Goal: Task Accomplishment & Management: Use online tool/utility

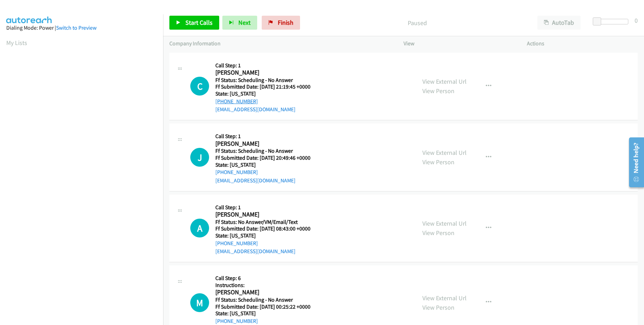
drag, startPoint x: 260, startPoint y: 102, endPoint x: 221, endPoint y: 104, distance: 39.1
click at [221, 104] on div "[PHONE_NUMBER]" at bounding box center [267, 101] width 104 height 8
copy link "[PHONE_NUMBER]"
drag, startPoint x: 263, startPoint y: 169, endPoint x: 221, endPoint y: 172, distance: 42.6
click at [221, 172] on div "[PHONE_NUMBER]" at bounding box center [267, 172] width 104 height 8
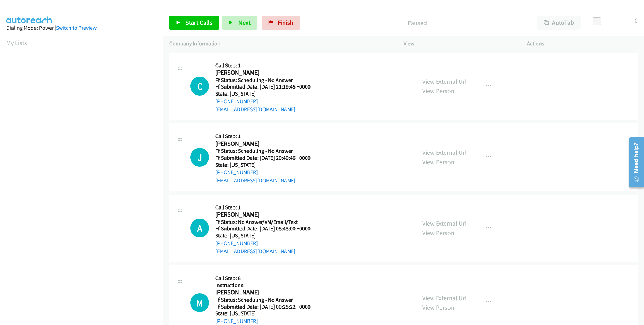
copy link "[PHONE_NUMBER]"
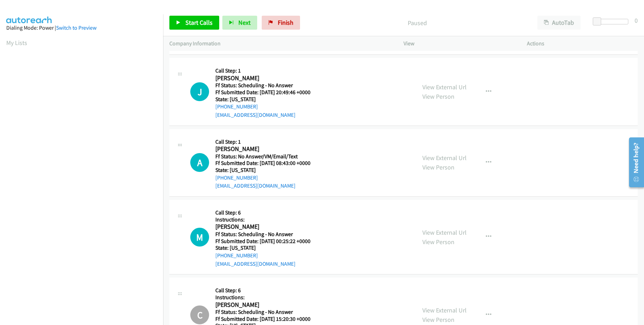
scroll to position [84, 0]
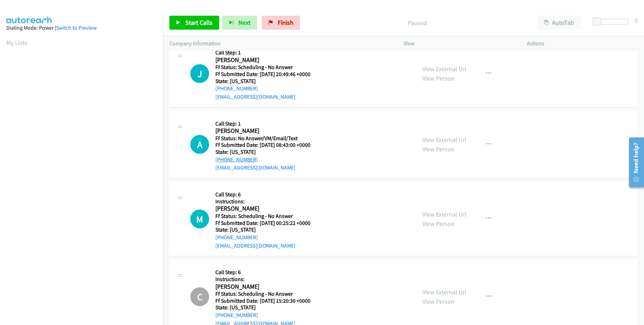
drag, startPoint x: 255, startPoint y: 158, endPoint x: 222, endPoint y: 158, distance: 32.1
click at [222, 158] on div "[PHONE_NUMBER]" at bounding box center [267, 160] width 104 height 8
copy link "[PHONE_NUMBER]"
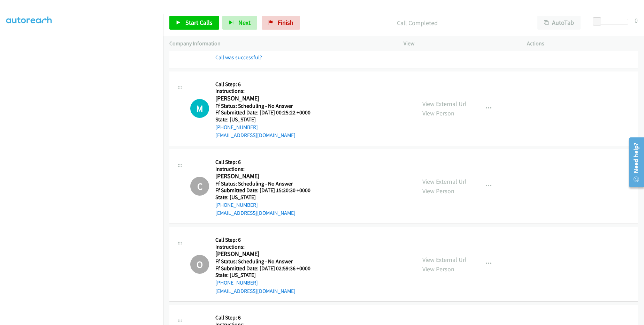
scroll to position [209, 0]
drag, startPoint x: 259, startPoint y: 125, endPoint x: 223, endPoint y: 124, distance: 36.3
click at [223, 124] on div "[PHONE_NUMBER]" at bounding box center [267, 127] width 104 height 8
copy link "[PHONE_NUMBER]"
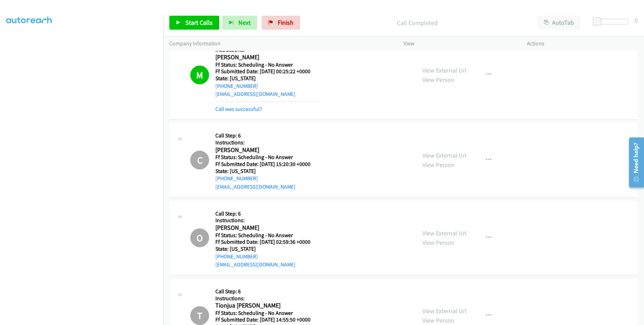
scroll to position [251, 0]
drag, startPoint x: 265, startPoint y: 179, endPoint x: 221, endPoint y: 178, distance: 43.6
click at [221, 178] on div "[PHONE_NUMBER]" at bounding box center [262, 177] width 95 height 8
copy link "[PHONE_NUMBER]"
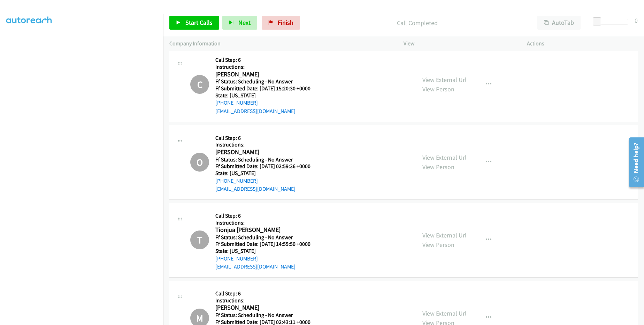
scroll to position [335, 0]
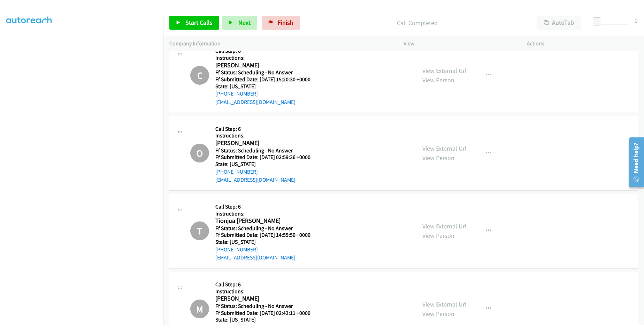
drag, startPoint x: 263, startPoint y: 170, endPoint x: 223, endPoint y: 173, distance: 40.2
click at [223, 173] on div "[PHONE_NUMBER]" at bounding box center [262, 172] width 95 height 8
copy link "[PHONE_NUMBER]"
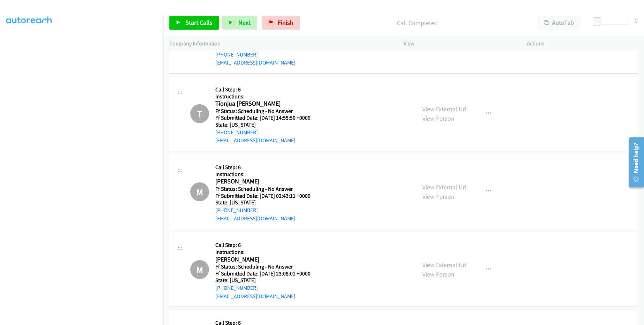
scroll to position [460, 0]
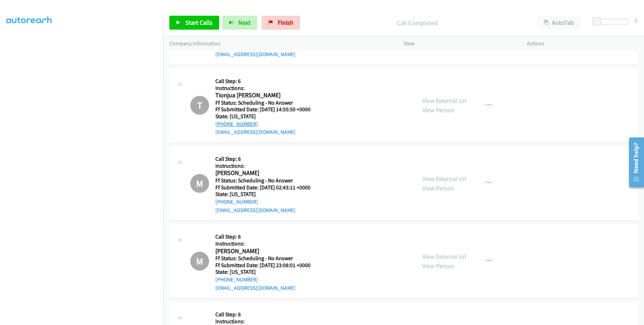
drag, startPoint x: 262, startPoint y: 123, endPoint x: 222, endPoint y: 123, distance: 39.4
click at [222, 123] on div "[PHONE_NUMBER]" at bounding box center [262, 124] width 95 height 8
copy link "[PHONE_NUMBER]"
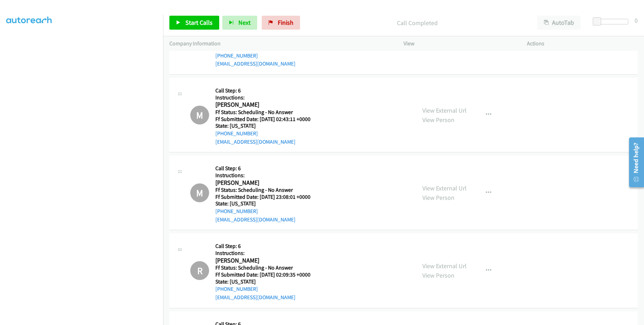
scroll to position [544, 0]
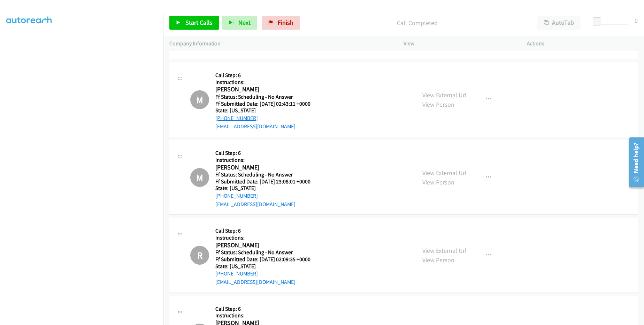
drag, startPoint x: 265, startPoint y: 119, endPoint x: 222, endPoint y: 119, distance: 42.9
click at [222, 119] on div "[PHONE_NUMBER]" at bounding box center [262, 118] width 95 height 8
copy link "[PHONE_NUMBER]"
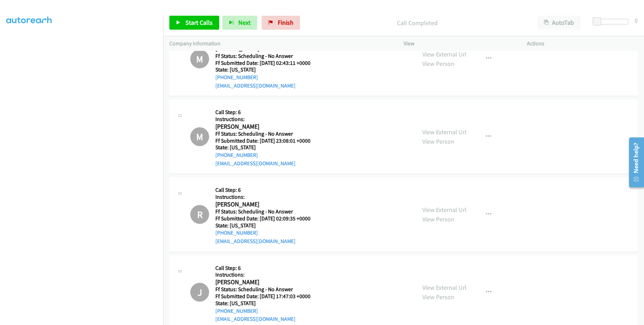
scroll to position [586, 0]
drag, startPoint x: 259, startPoint y: 156, endPoint x: 221, endPoint y: 155, distance: 38.0
click at [221, 155] on div "[PHONE_NUMBER]" at bounding box center [262, 154] width 95 height 8
copy link "[PHONE_NUMBER]"
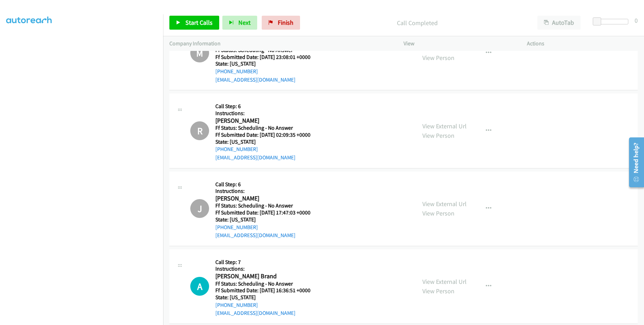
scroll to position [669, 0]
drag, startPoint x: 265, startPoint y: 146, endPoint x: 219, endPoint y: 149, distance: 46.5
click at [219, 149] on div "[PHONE_NUMBER]" at bounding box center [262, 148] width 95 height 8
copy link "[PHONE_NUMBER]"
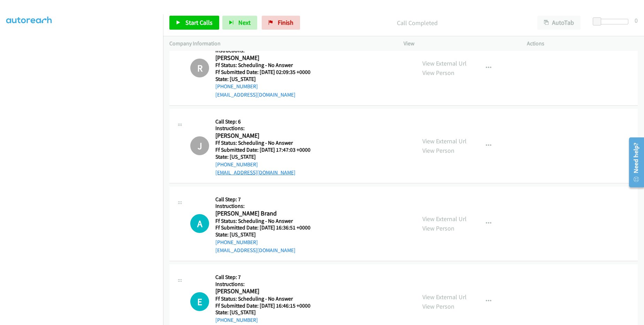
scroll to position [753, 0]
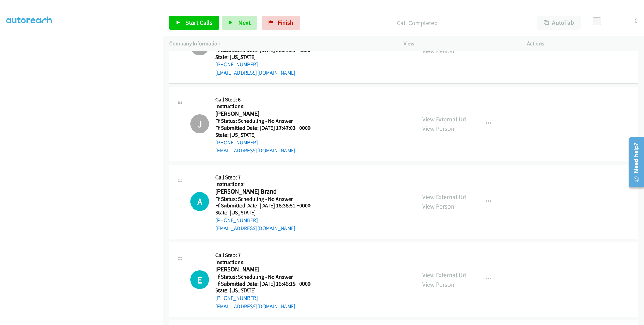
drag, startPoint x: 253, startPoint y: 141, endPoint x: 221, endPoint y: 140, distance: 32.1
click at [221, 140] on div "[PHONE_NUMBER]" at bounding box center [262, 142] width 95 height 8
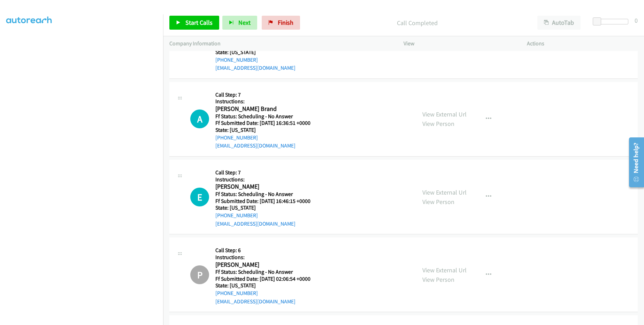
scroll to position [837, 0]
drag, startPoint x: 262, startPoint y: 138, endPoint x: 222, endPoint y: 138, distance: 40.4
click at [222, 138] on div "[PHONE_NUMBER]" at bounding box center [262, 136] width 95 height 8
drag, startPoint x: 259, startPoint y: 215, endPoint x: 223, endPoint y: 215, distance: 36.3
click at [223, 215] on div "[PHONE_NUMBER]" at bounding box center [262, 214] width 95 height 8
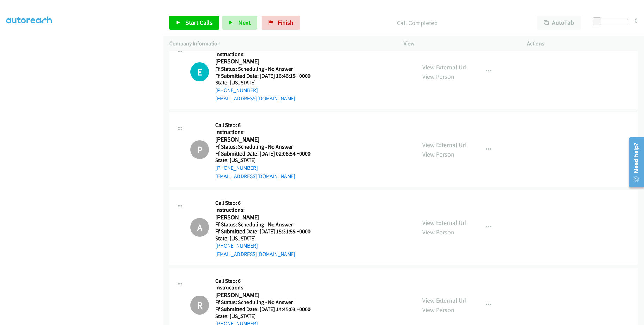
scroll to position [962, 0]
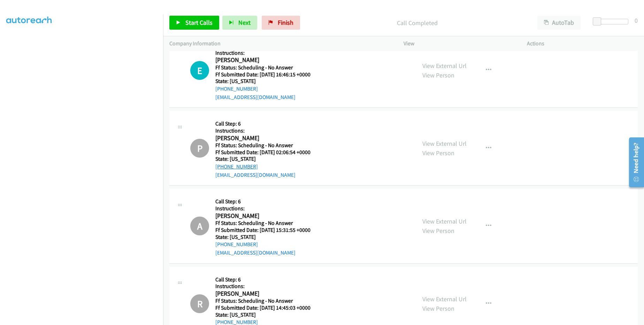
drag, startPoint x: 257, startPoint y: 165, endPoint x: 223, endPoint y: 166, distance: 33.8
click at [223, 166] on div "[PHONE_NUMBER]" at bounding box center [262, 166] width 95 height 8
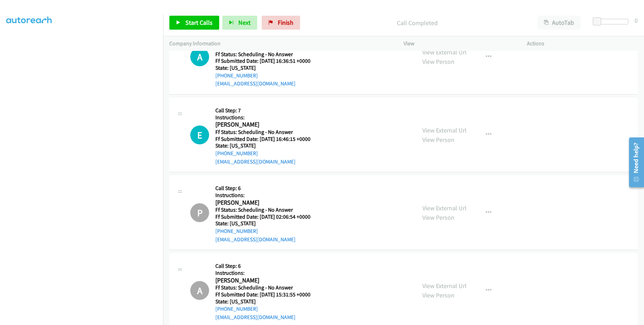
scroll to position [879, 0]
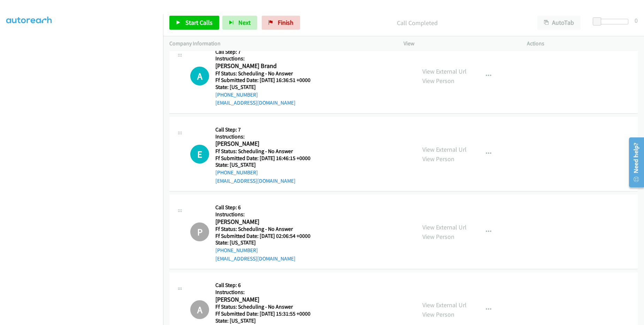
click at [181, 208] on div at bounding box center [180, 210] width 8 height 19
click at [180, 211] on icon at bounding box center [180, 211] width 8 height 3
click at [486, 156] on icon "button" at bounding box center [489, 154] width 6 height 6
